Goal: Task Accomplishment & Management: Manage account settings

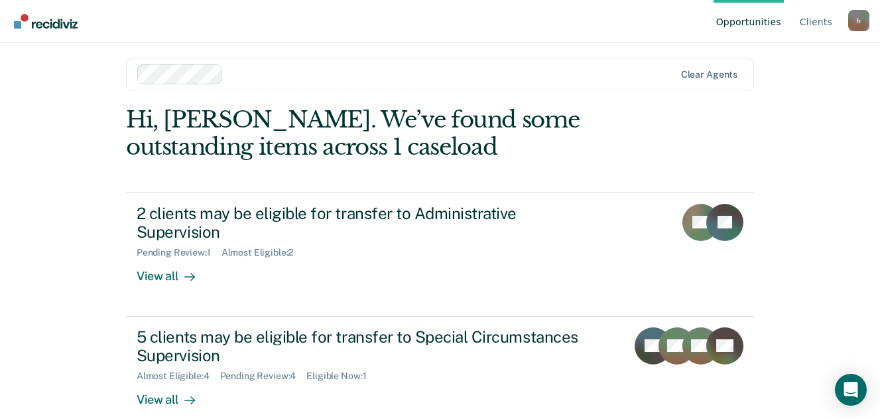
scroll to position [7, 0]
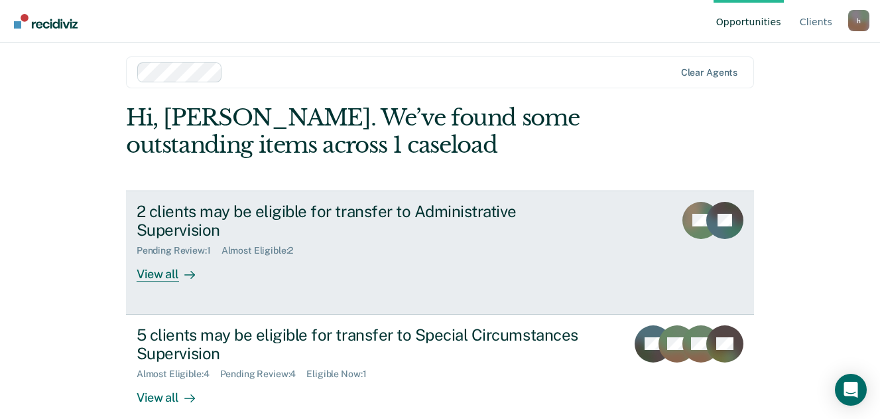
click at [139, 259] on div "View all" at bounding box center [174, 269] width 74 height 26
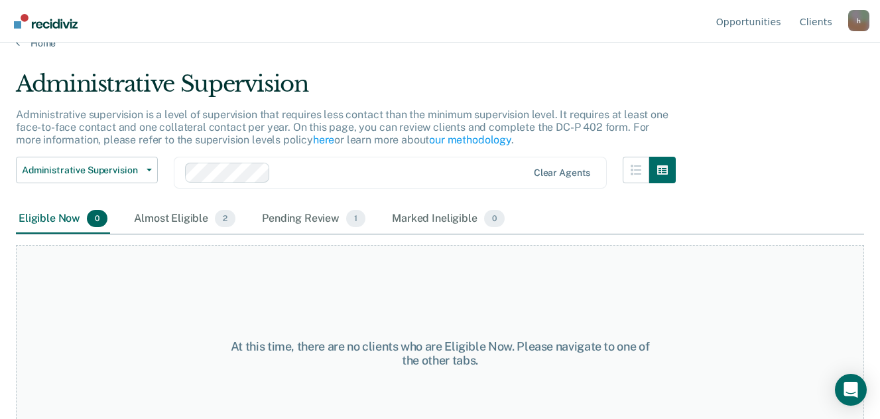
scroll to position [64, 0]
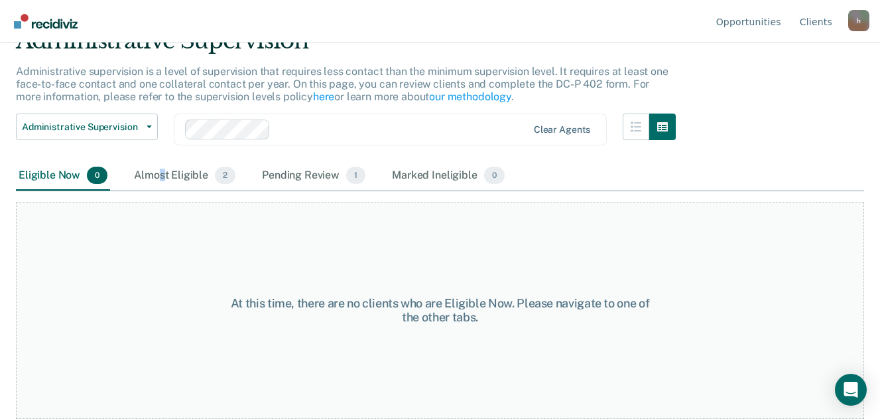
click at [162, 175] on div "Almost Eligible 2" at bounding box center [184, 175] width 107 height 29
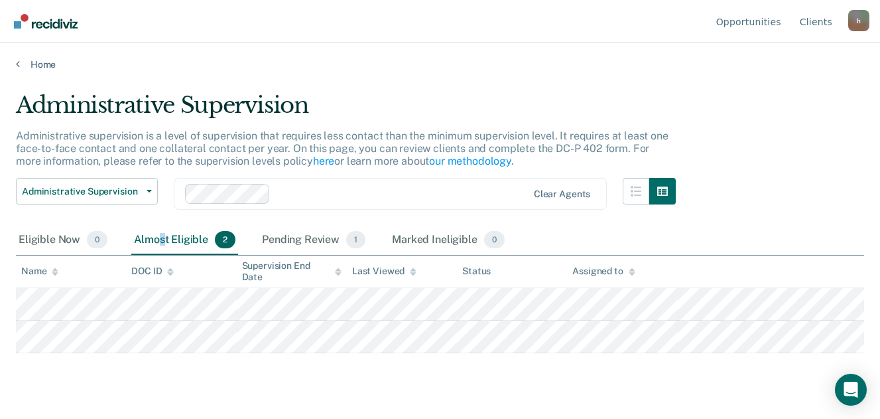
scroll to position [0, 0]
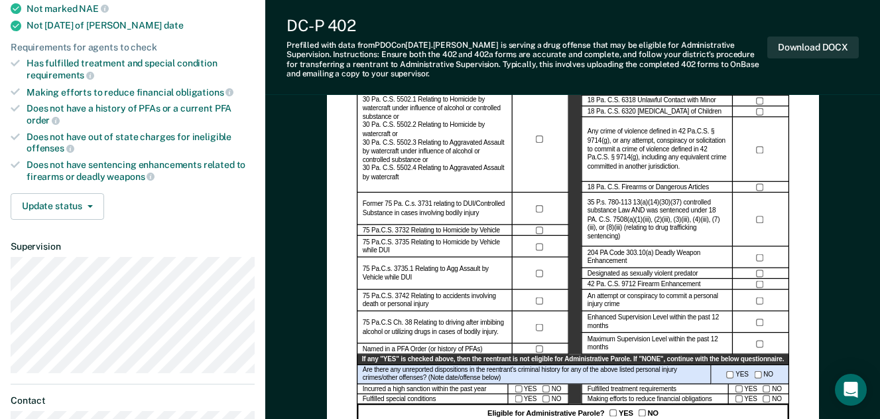
scroll to position [398, 0]
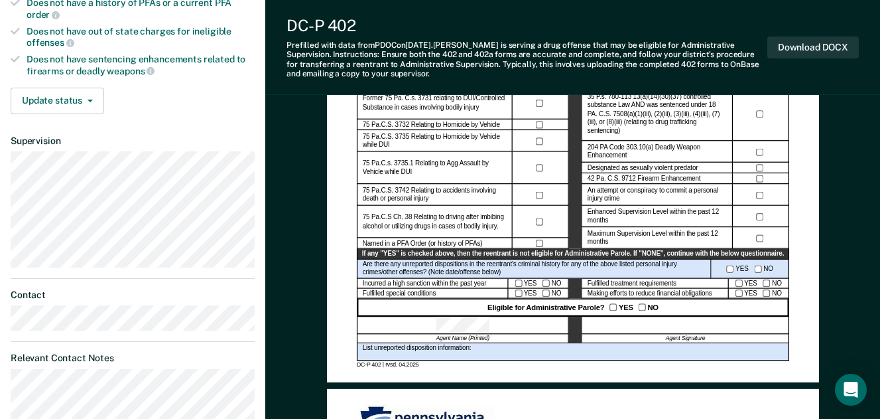
click at [422, 22] on div "DC-P 402" at bounding box center [527, 25] width 481 height 19
click at [383, 356] on div "List unreported disposition information:" at bounding box center [573, 352] width 433 height 18
click at [498, 351] on div "List unreported disposition information:" at bounding box center [573, 352] width 433 height 18
click at [369, 353] on div "List unreported disposition information:" at bounding box center [573, 352] width 433 height 18
click at [367, 351] on div "List unreported disposition information:" at bounding box center [573, 352] width 433 height 18
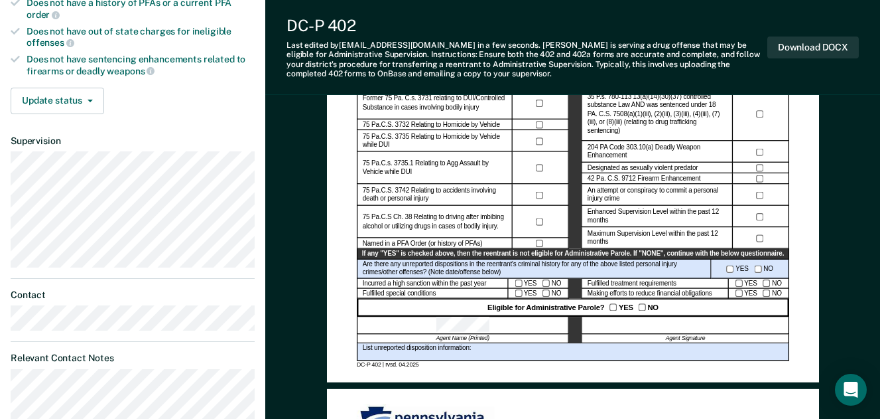
click at [366, 351] on div "List unreported disposition information:" at bounding box center [573, 352] width 433 height 18
drag, startPoint x: 366, startPoint y: 354, endPoint x: 436, endPoint y: 351, distance: 69.7
click at [436, 351] on div "List unreported disposition information:" at bounding box center [573, 352] width 433 height 18
drag, startPoint x: 436, startPoint y: 351, endPoint x: 490, endPoint y: 356, distance: 53.9
click at [490, 362] on div "DC-P 402 | rvsd. 04.2025" at bounding box center [573, 364] width 433 height 7
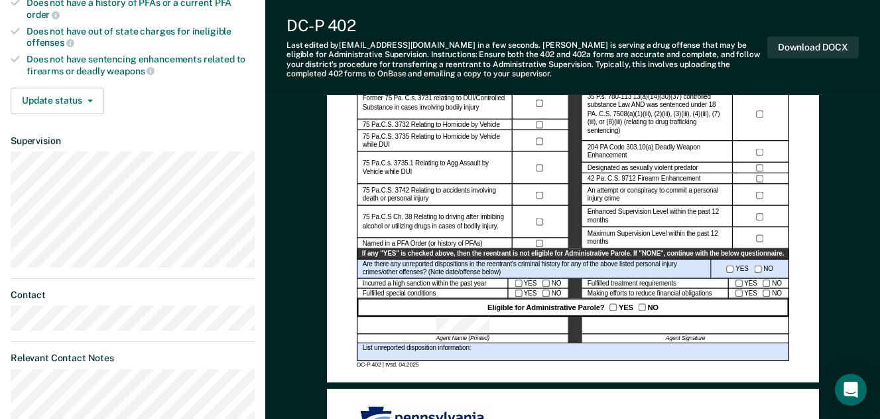
click at [490, 356] on div "List unreported disposition information:" at bounding box center [573, 352] width 433 height 18
click at [487, 352] on div "List unreported disposition information:" at bounding box center [573, 352] width 433 height 18
click at [482, 351] on div "List unreported disposition information:" at bounding box center [573, 352] width 433 height 18
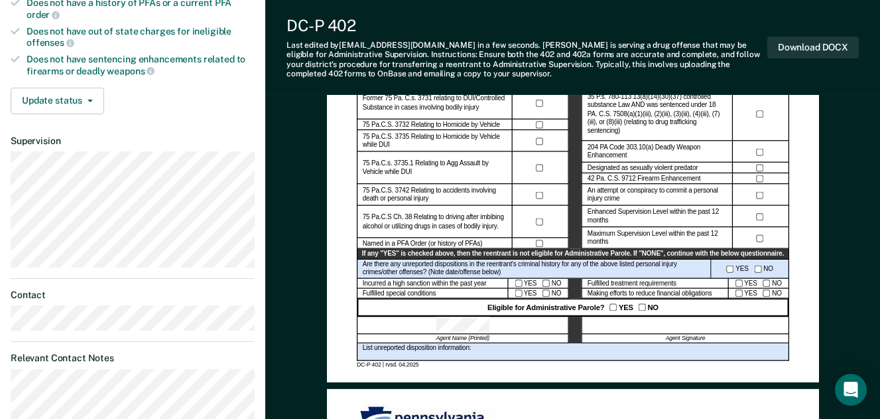
click at [496, 352] on div "List unreported disposition information:" at bounding box center [573, 352] width 433 height 18
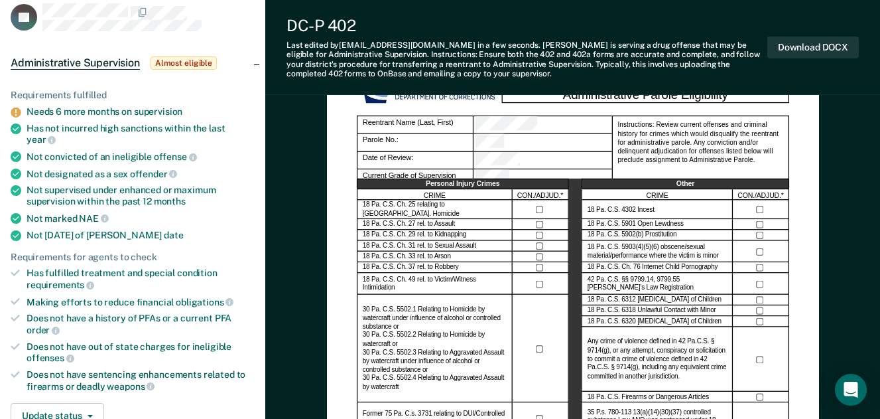
scroll to position [149, 0]
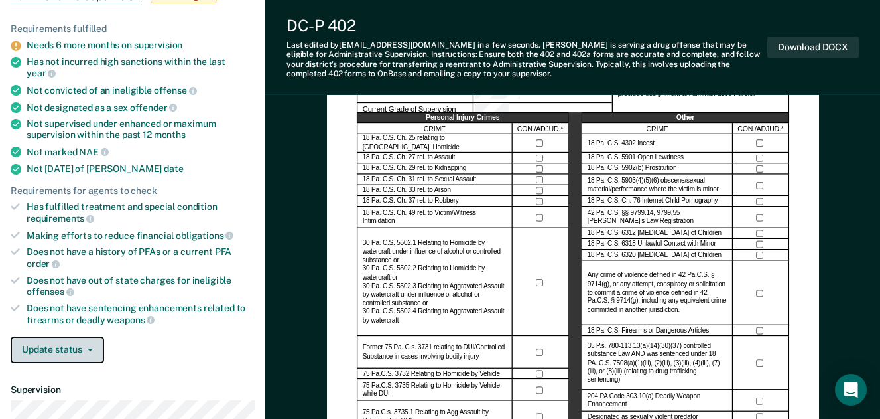
click at [81, 342] on button "Update status" at bounding box center [58, 349] width 94 height 27
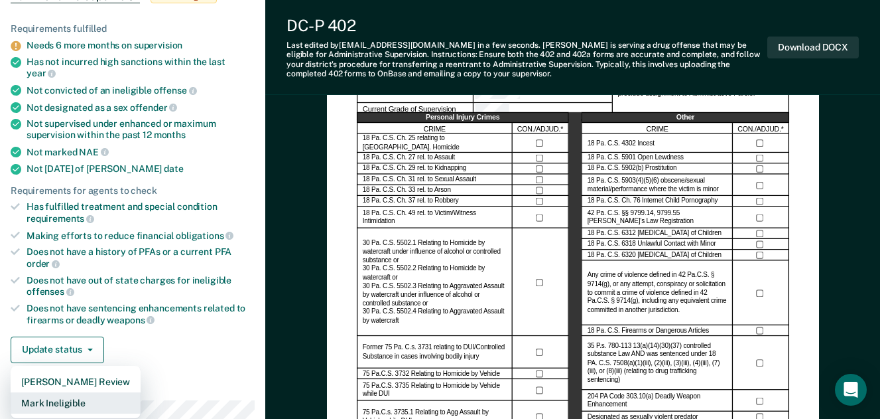
click at [75, 392] on button "Mark Ineligible" at bounding box center [76, 402] width 130 height 21
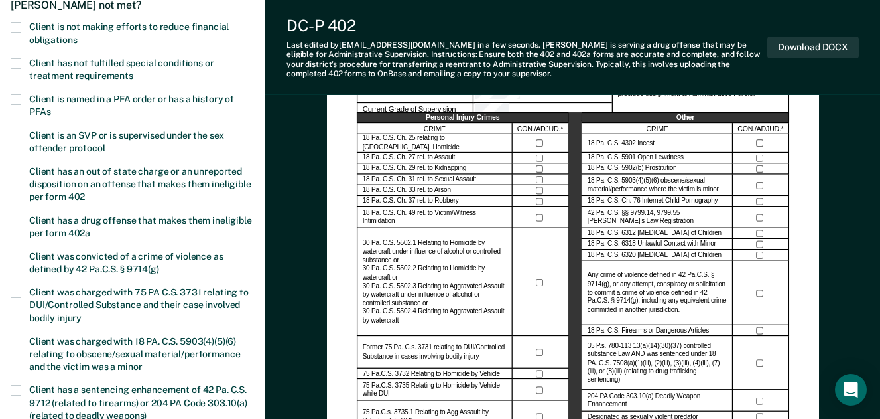
click at [15, 66] on span at bounding box center [16, 63] width 11 height 11
click at [133, 71] on input "Client has not fulfilled special conditions or treatment requirements" at bounding box center [133, 71] width 0 height 0
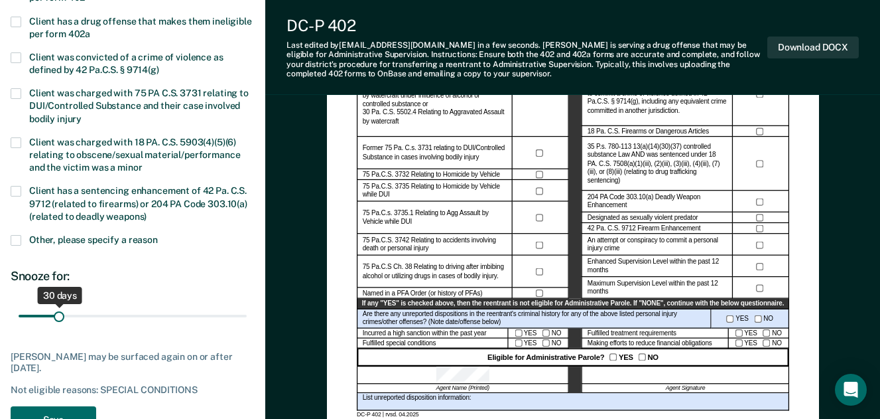
scroll to position [415, 0]
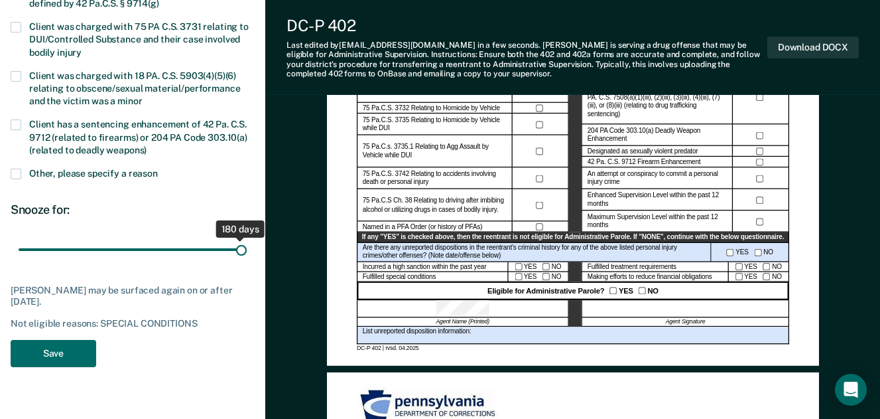
drag, startPoint x: 59, startPoint y: 249, endPoint x: 255, endPoint y: 254, distance: 195.7
type input "180"
click at [247, 254] on input "range" at bounding box center [133, 249] width 228 height 23
click at [80, 353] on button "Save" at bounding box center [54, 353] width 86 height 27
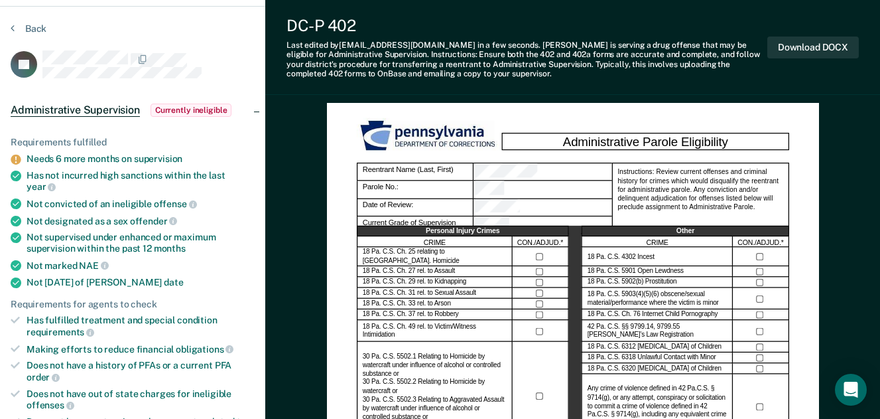
scroll to position [0, 0]
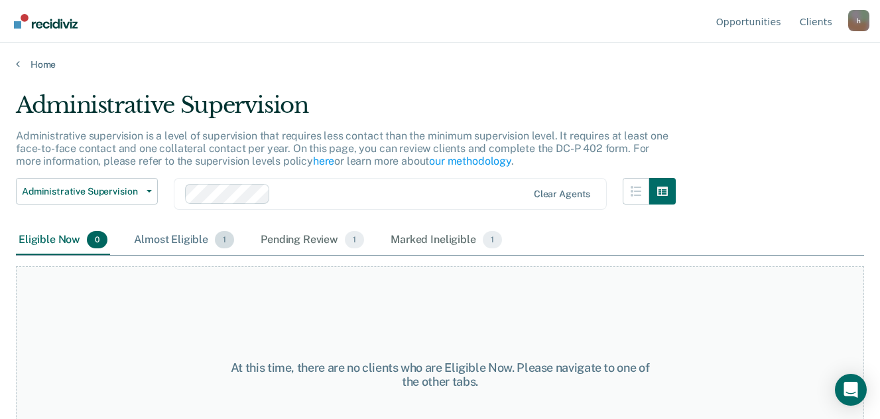
click at [190, 244] on div "Almost Eligible 1" at bounding box center [183, 240] width 105 height 29
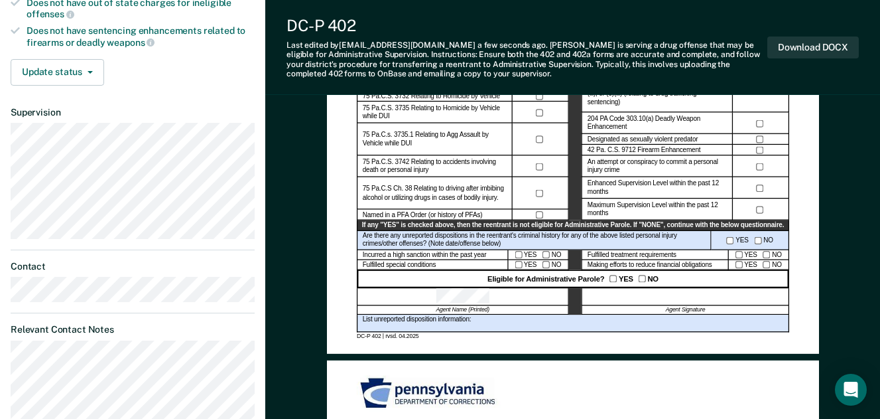
scroll to position [398, 0]
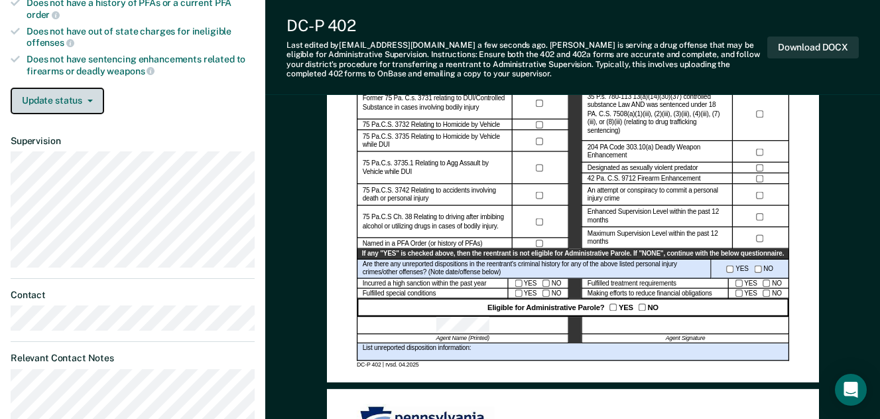
click at [82, 95] on button "Update status" at bounding box center [58, 101] width 94 height 27
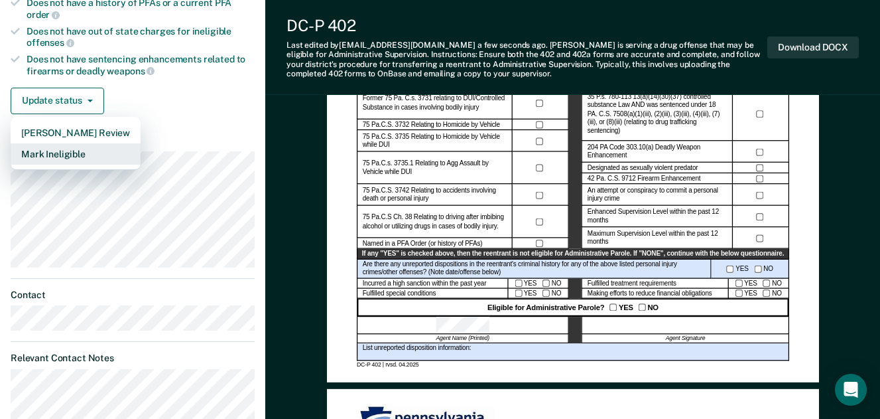
click at [96, 143] on button "Mark Ineligible" at bounding box center [76, 153] width 130 height 21
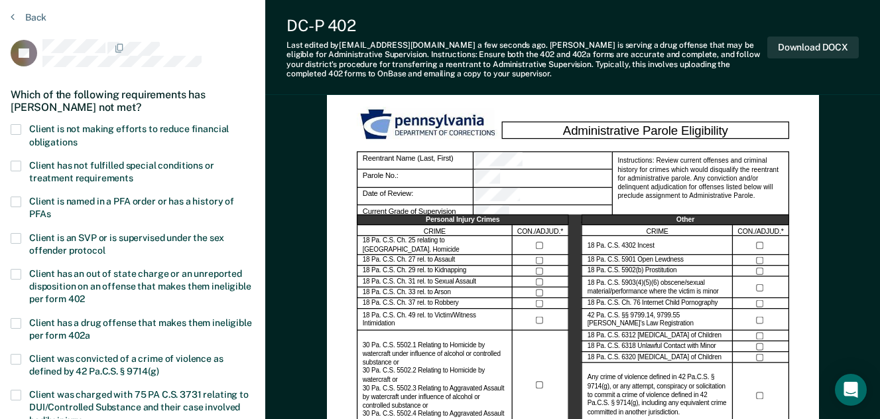
scroll to position [66, 0]
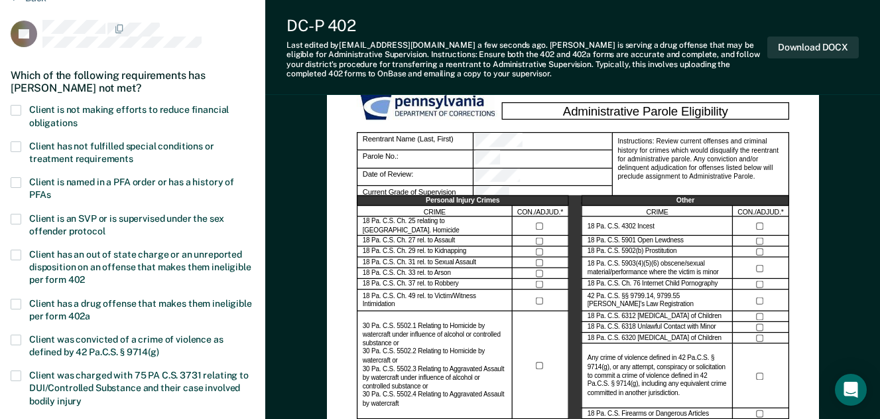
click at [15, 147] on span at bounding box center [16, 146] width 11 height 11
click at [133, 154] on input "Client has not fulfilled special conditions or treatment requirements" at bounding box center [133, 154] width 0 height 0
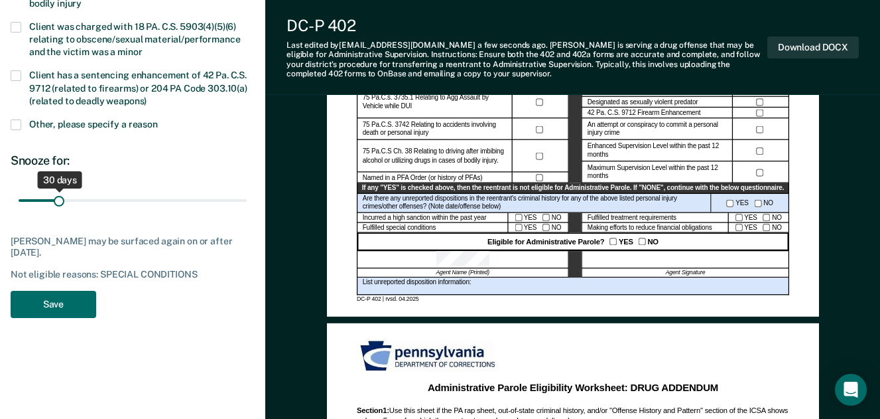
scroll to position [464, 0]
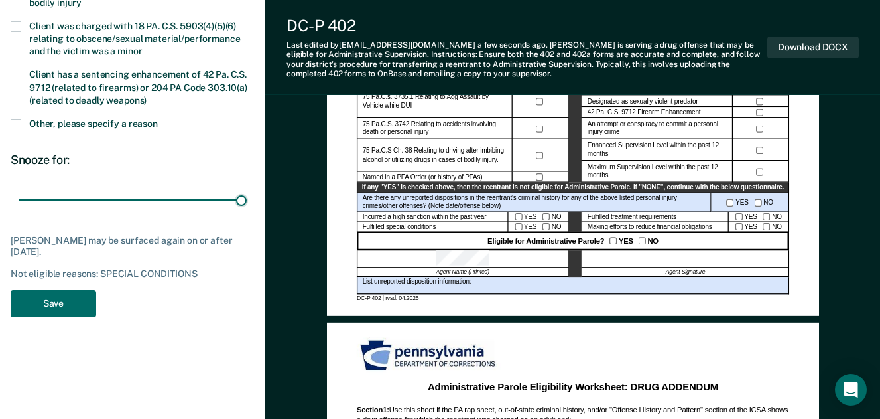
drag, startPoint x: 62, startPoint y: 198, endPoint x: 297, endPoint y: 198, distance: 234.8
type input "180"
click at [247, 198] on input "range" at bounding box center [133, 199] width 228 height 23
click at [76, 297] on button "Save" at bounding box center [54, 303] width 86 height 27
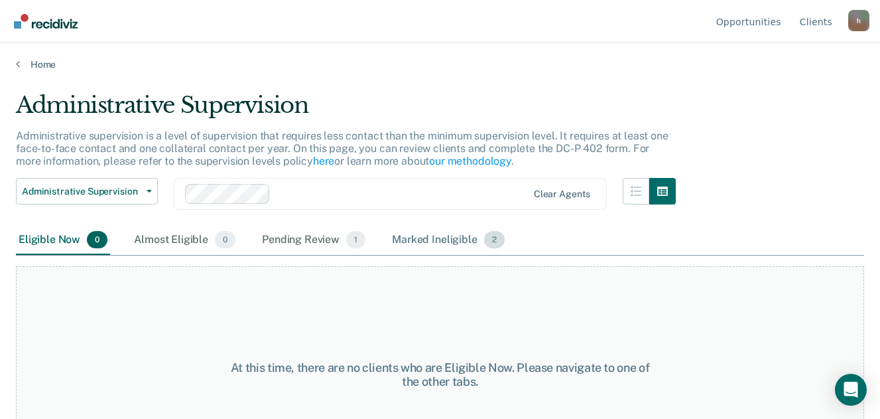
click at [426, 234] on div "Marked Ineligible 2" at bounding box center [448, 240] width 118 height 29
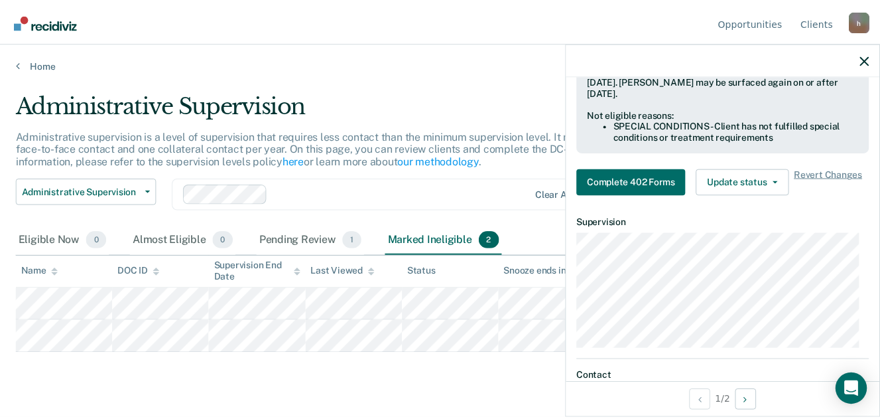
scroll to position [332, 0]
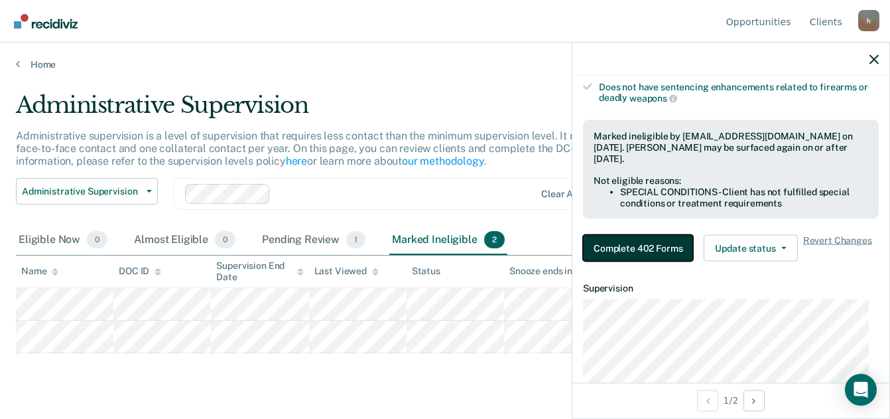
click at [643, 247] on button "Complete 402 Forms" at bounding box center [638, 248] width 110 height 27
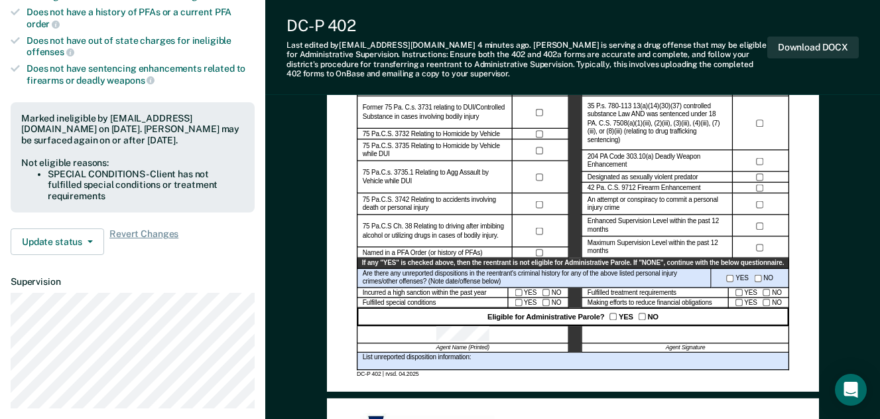
scroll to position [464, 0]
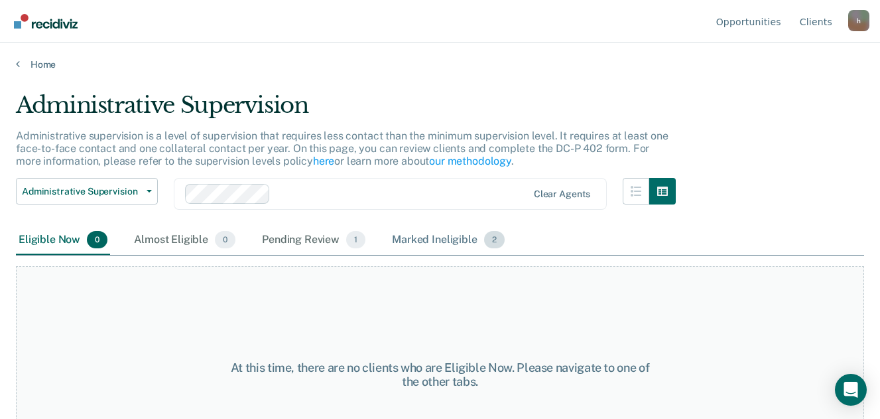
click at [461, 240] on div "Marked Ineligible 2" at bounding box center [448, 240] width 118 height 29
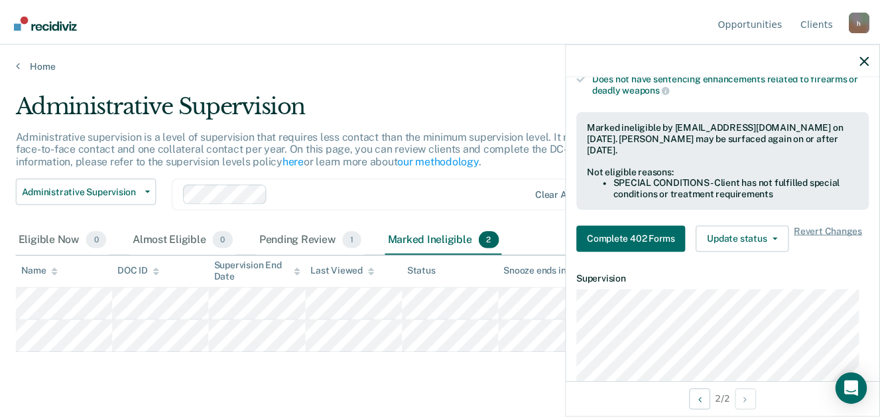
scroll to position [332, 0]
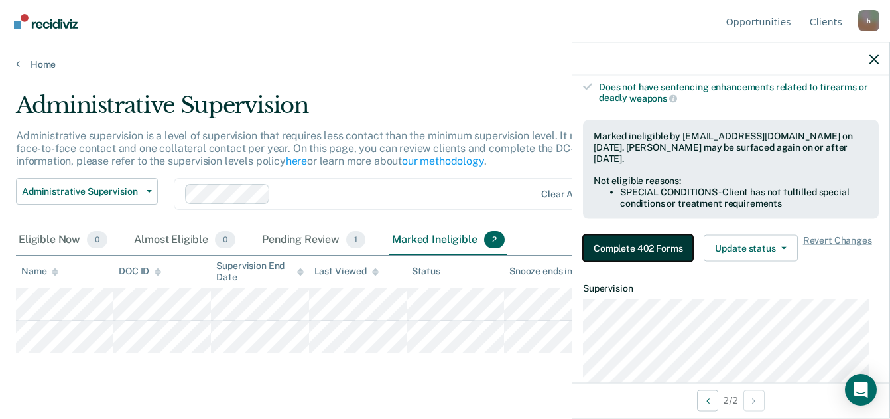
click at [637, 235] on button "Complete 402 Forms" at bounding box center [638, 248] width 110 height 27
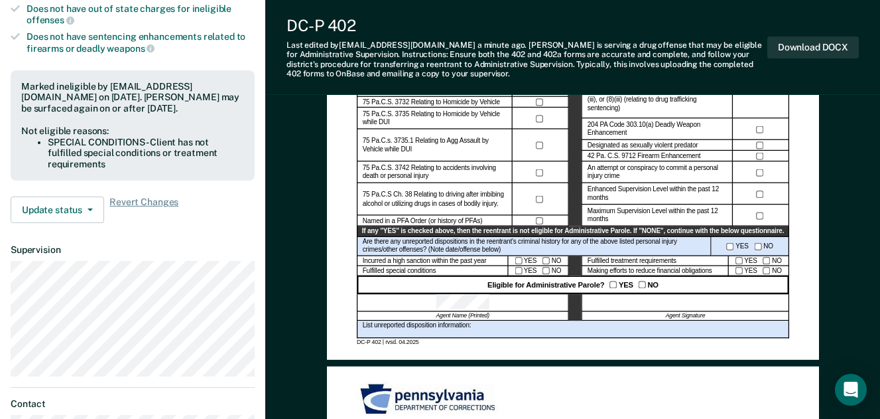
scroll to position [464, 0]
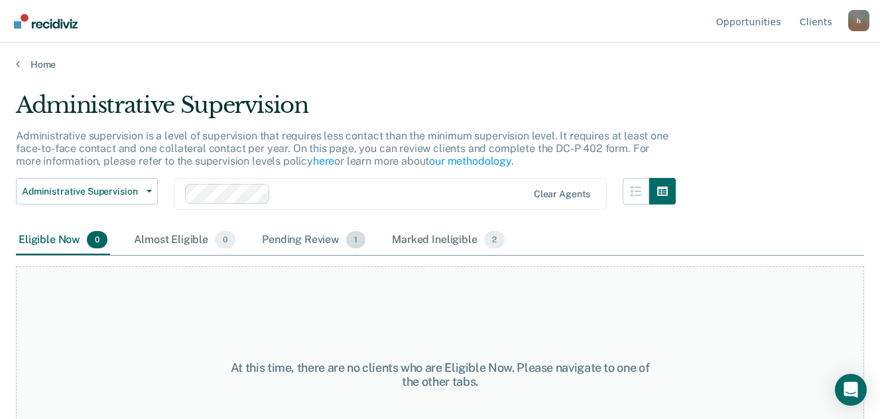
click at [293, 238] on div "Pending Review 1" at bounding box center [313, 240] width 109 height 29
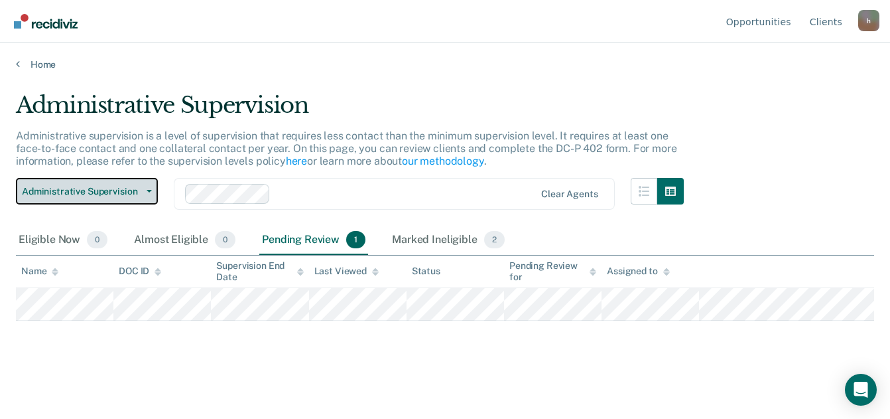
click at [66, 195] on span "Administrative Supervision" at bounding box center [81, 191] width 119 height 11
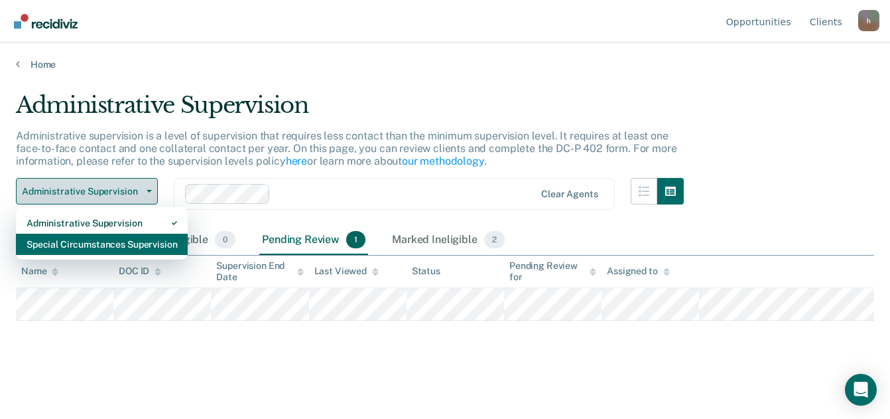
click at [70, 237] on div "Special Circumstances Supervision" at bounding box center [102, 244] width 151 height 21
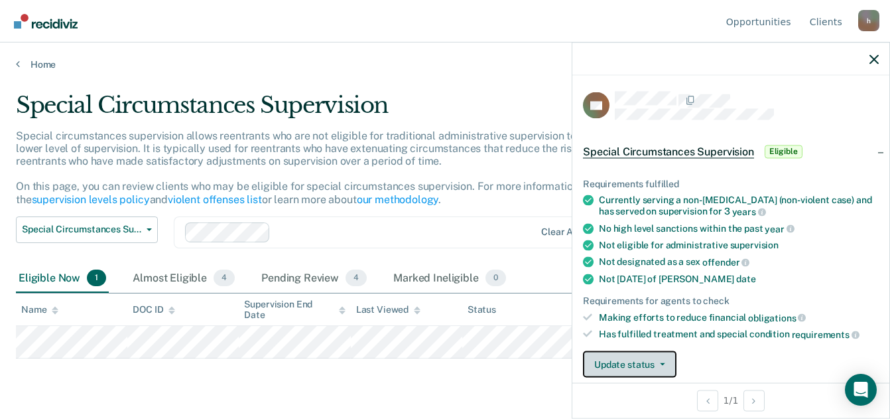
click at [661, 362] on icon "button" at bounding box center [662, 363] width 5 height 3
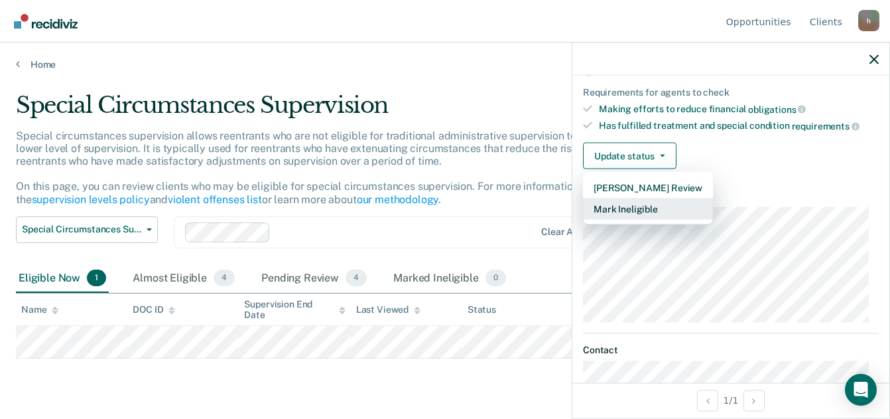
click at [644, 210] on button "Mark Ineligible" at bounding box center [648, 208] width 130 height 21
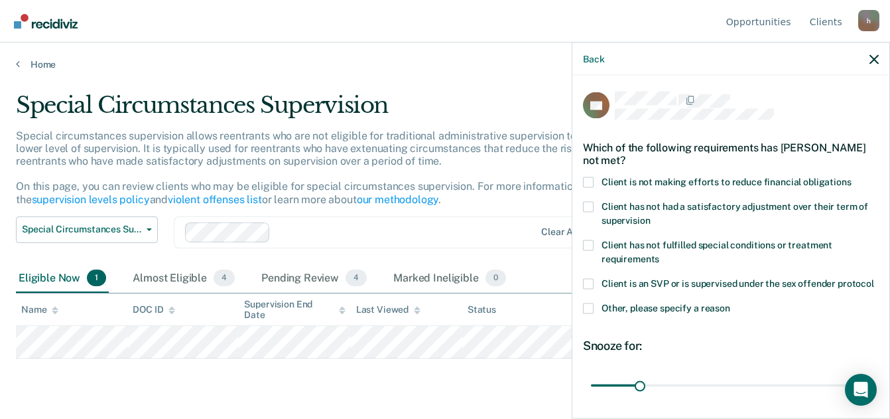
click at [590, 184] on span at bounding box center [588, 181] width 11 height 11
click at [852, 176] on input "Client is not making efforts to reduce financial obligations" at bounding box center [852, 176] width 0 height 0
click at [593, 313] on span at bounding box center [588, 307] width 11 height 11
click at [730, 302] on input "Other, please specify a reason" at bounding box center [730, 302] width 0 height 0
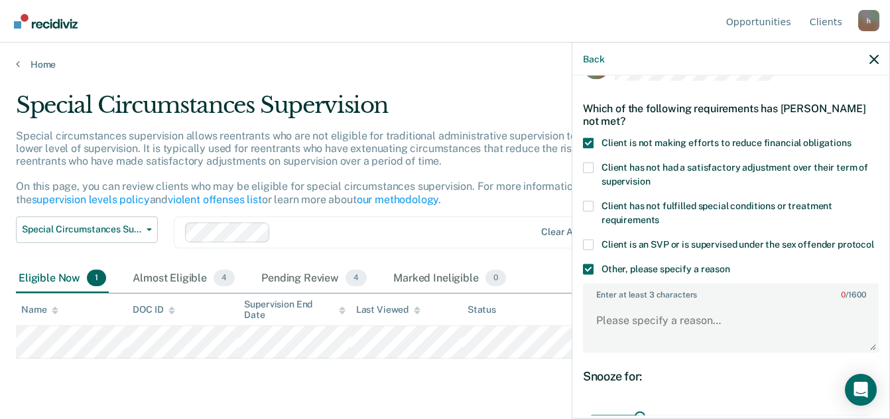
scroll to position [66, 0]
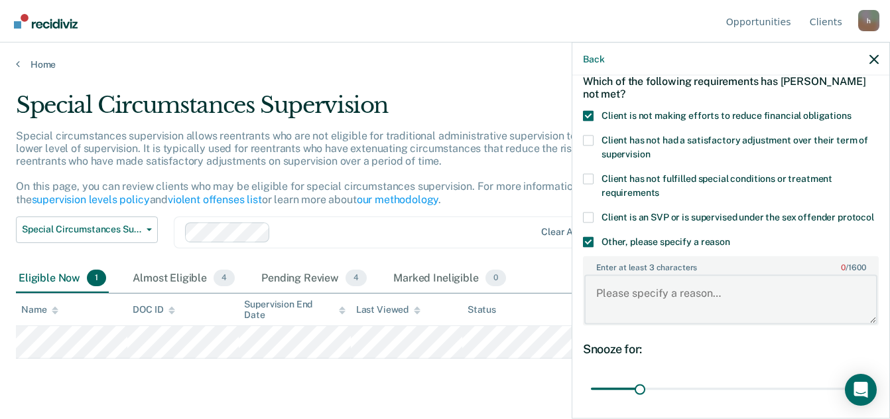
click at [645, 309] on textarea "Enter at least 3 characters 0 / 1600" at bounding box center [730, 299] width 293 height 49
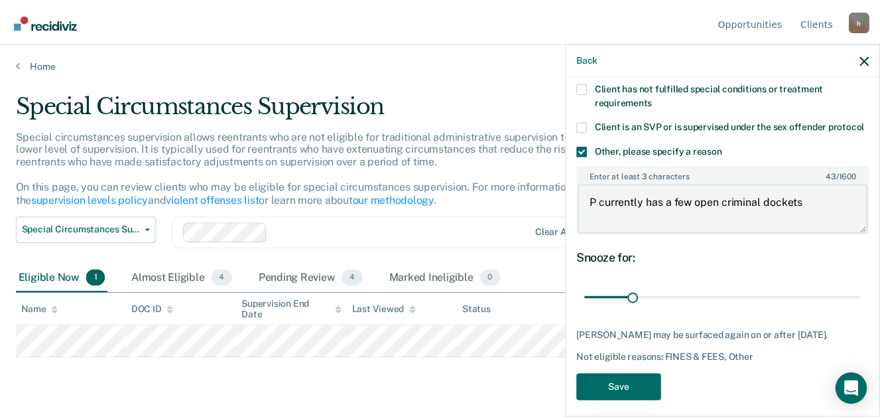
scroll to position [180, 0]
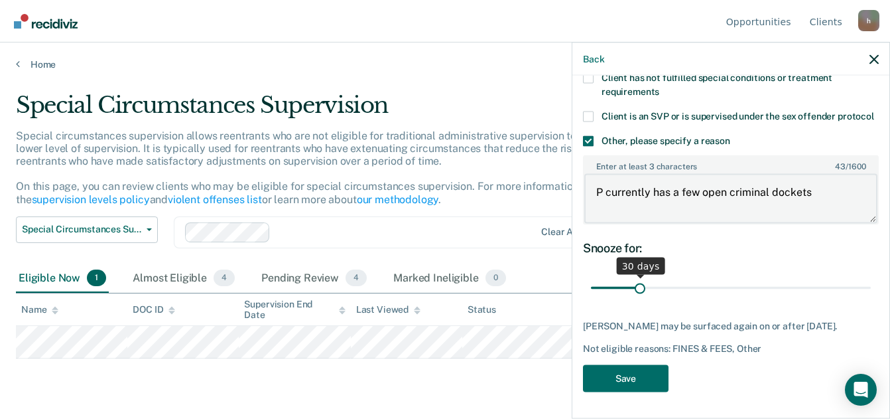
type textarea "P currently has a few open criminal dockets"
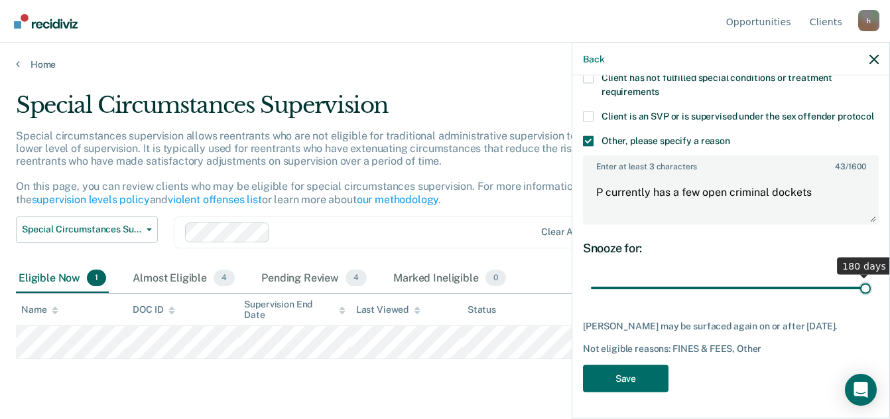
drag, startPoint x: 639, startPoint y: 288, endPoint x: 894, endPoint y: 267, distance: 256.3
type input "180"
click at [871, 276] on input "range" at bounding box center [731, 287] width 280 height 23
click at [613, 376] on button "Save" at bounding box center [626, 377] width 86 height 27
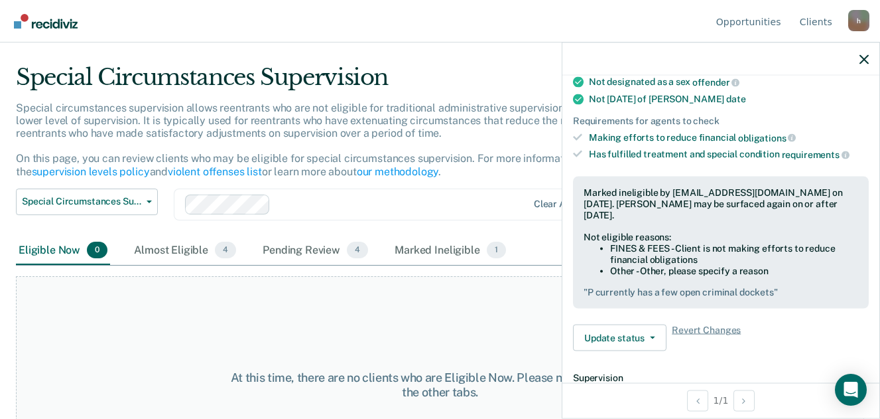
scroll to position [0, 0]
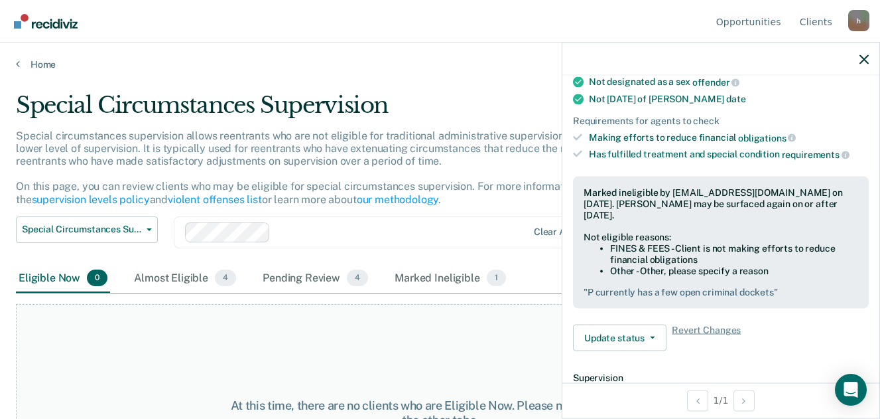
click at [872, 54] on div at bounding box center [721, 58] width 317 height 33
click at [869, 64] on div at bounding box center [721, 58] width 317 height 33
click at [864, 54] on icon "button" at bounding box center [864, 58] width 9 height 9
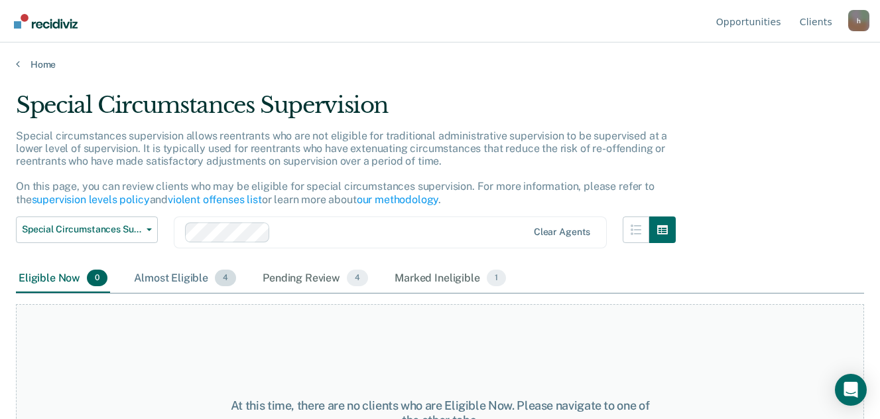
click at [167, 276] on div "Almost Eligible 4" at bounding box center [184, 278] width 107 height 29
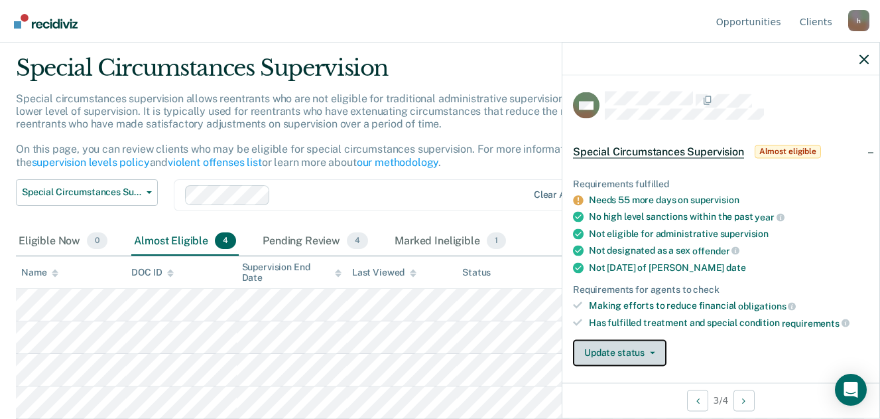
click at [638, 349] on button "Update status" at bounding box center [620, 352] width 94 height 27
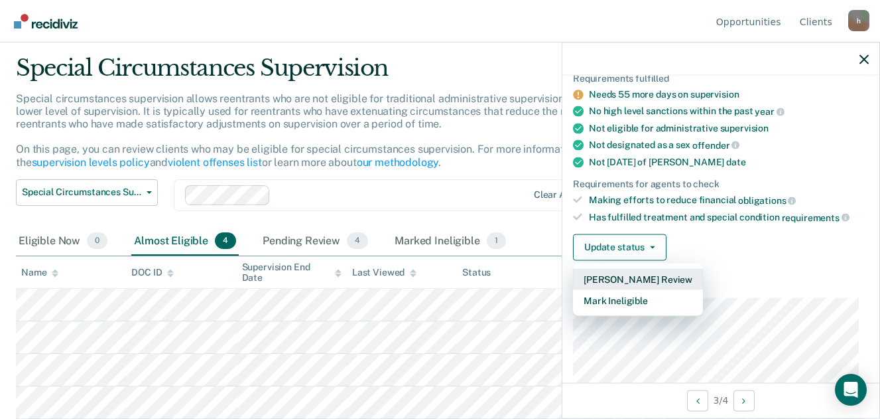
scroll to position [133, 0]
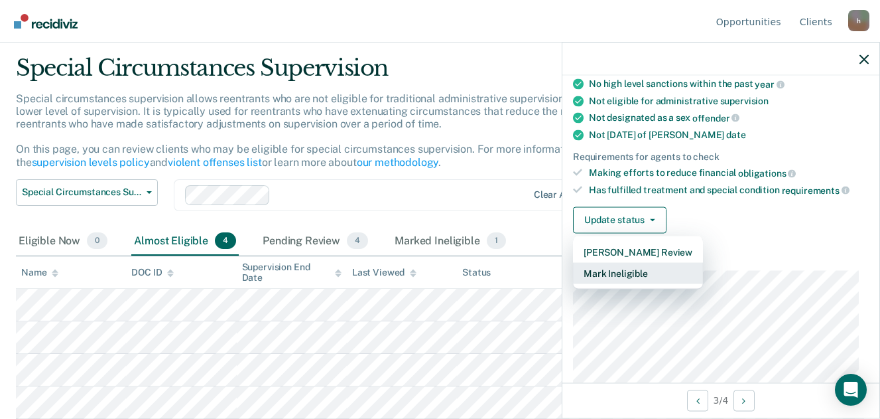
click at [612, 267] on button "Mark Ineligible" at bounding box center [638, 272] width 130 height 21
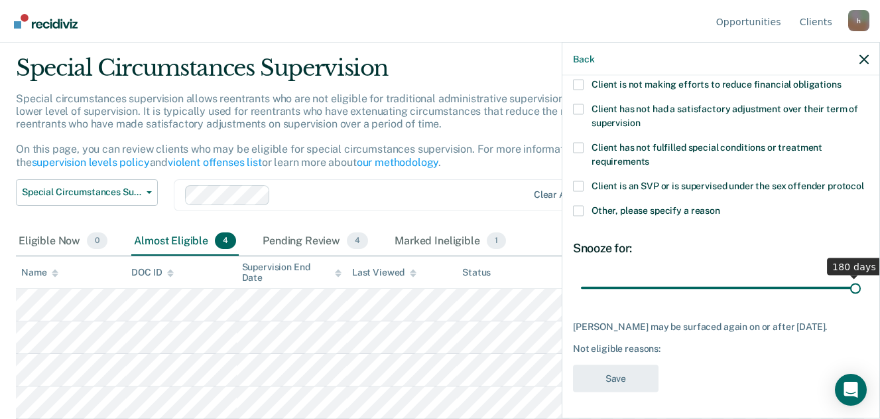
scroll to position [110, 0]
drag, startPoint x: 629, startPoint y: 277, endPoint x: 947, endPoint y: 277, distance: 317.7
type input "180"
click at [861, 277] on input "range" at bounding box center [721, 287] width 280 height 23
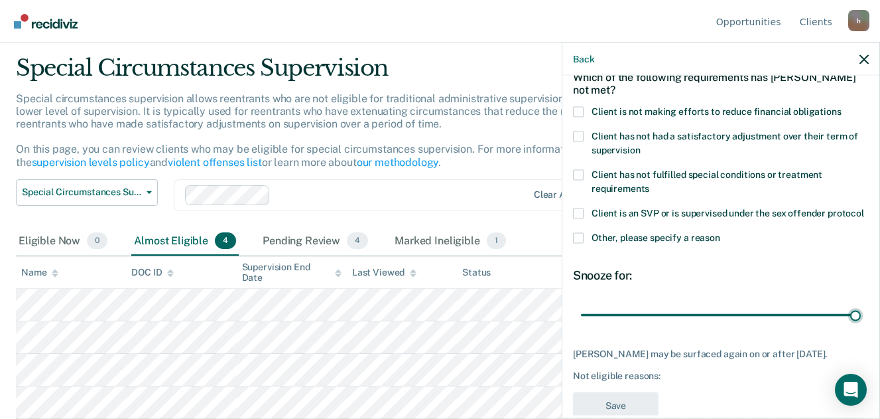
scroll to position [44, 0]
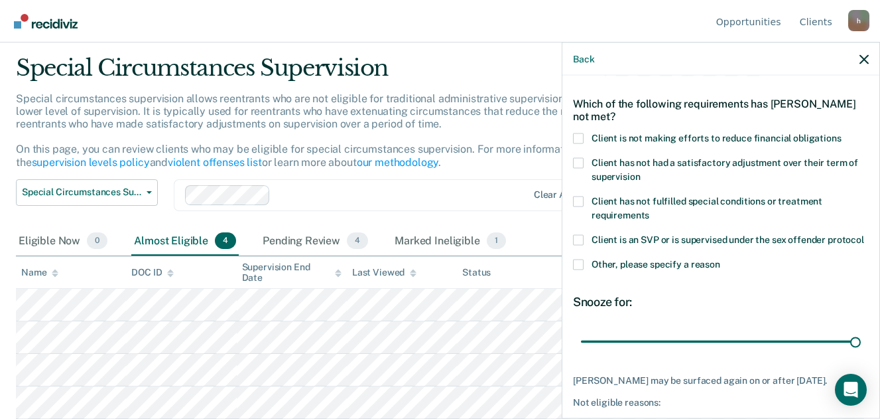
click at [577, 135] on span at bounding box center [578, 138] width 11 height 11
click at [842, 133] on input "Client is not making efforts to reduce financial obligations" at bounding box center [842, 133] width 0 height 0
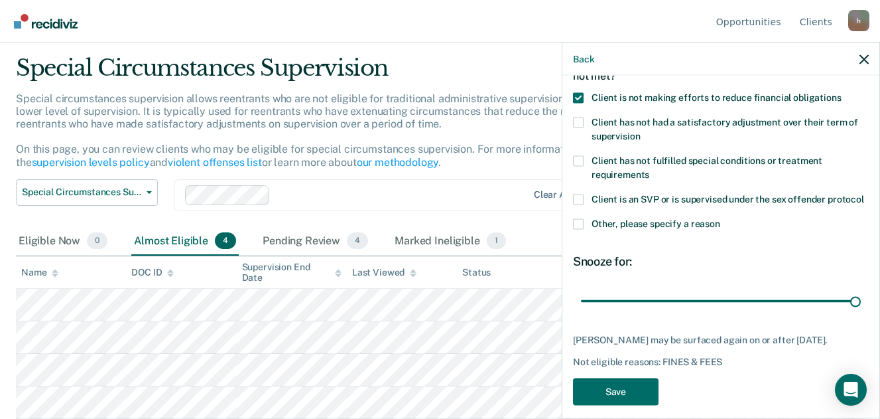
scroll to position [110, 0]
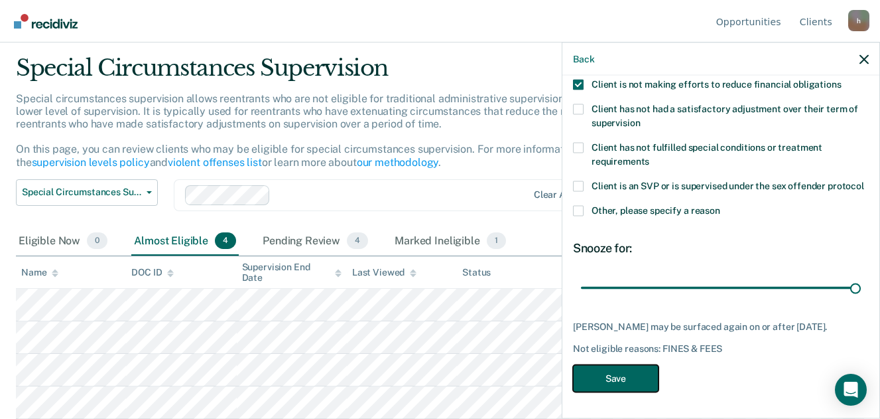
click at [624, 383] on button "Save" at bounding box center [616, 377] width 86 height 27
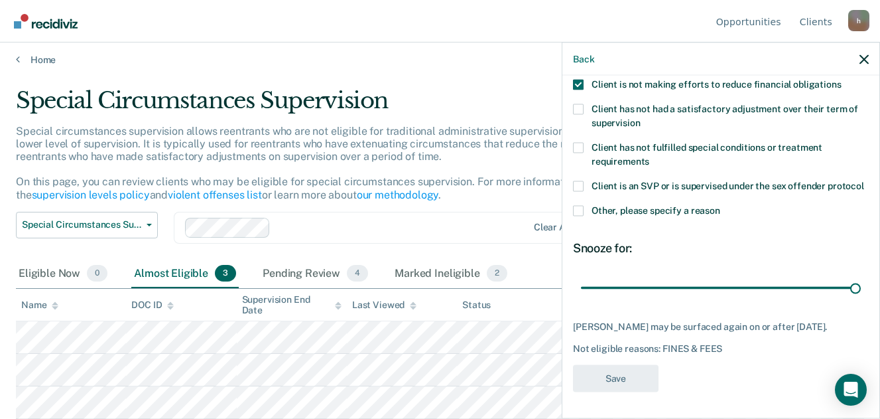
scroll to position [5, 0]
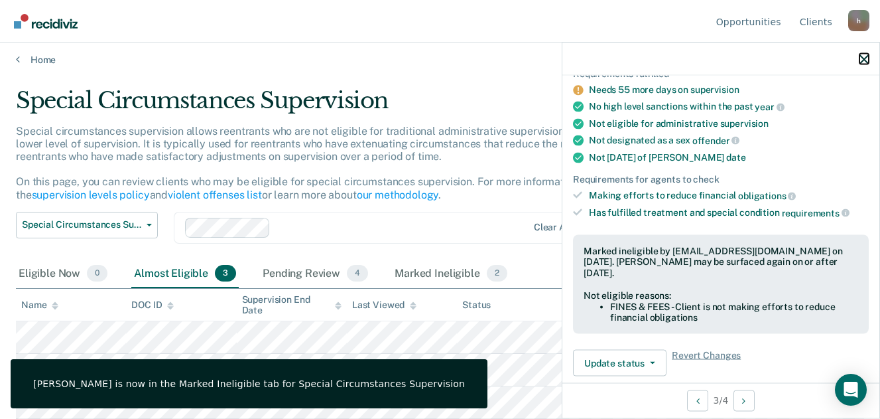
click at [864, 58] on icon "button" at bounding box center [864, 58] width 9 height 9
